Goal: Communication & Community: Answer question/provide support

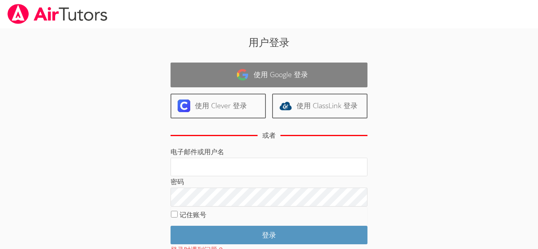
click at [286, 84] on link "使用 Google 登录" at bounding box center [269, 75] width 197 height 25
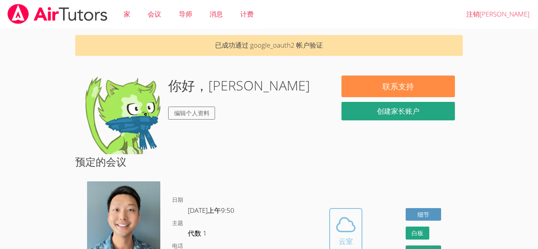
click at [349, 249] on button "云室" at bounding box center [345, 230] width 33 height 44
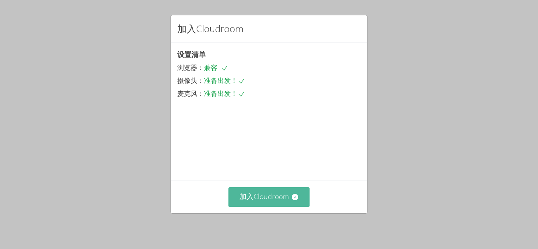
click at [288, 195] on font "加入Cloudroom" at bounding box center [265, 196] width 50 height 9
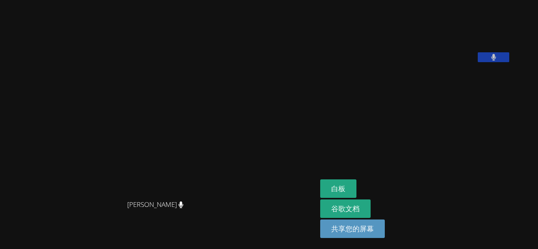
click at [449, 175] on aside "任[PERSON_NAME] 白板 谷歌文档 共享您的屏幕" at bounding box center [415, 124] width 197 height 249
click at [357, 197] on button "白板" at bounding box center [338, 189] width 36 height 19
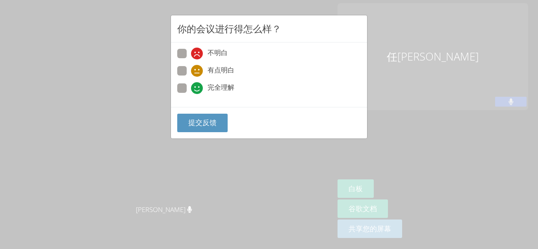
click at [191, 94] on span at bounding box center [191, 94] width 0 height 0
click at [191, 87] on input "完全理解" at bounding box center [194, 87] width 7 height 7
radio input "true"
click at [195, 124] on font "提交反馈" at bounding box center [202, 122] width 28 height 9
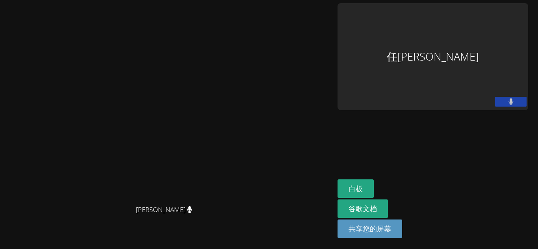
scroll to position [9, 0]
